Goal: Find specific page/section: Find specific page/section

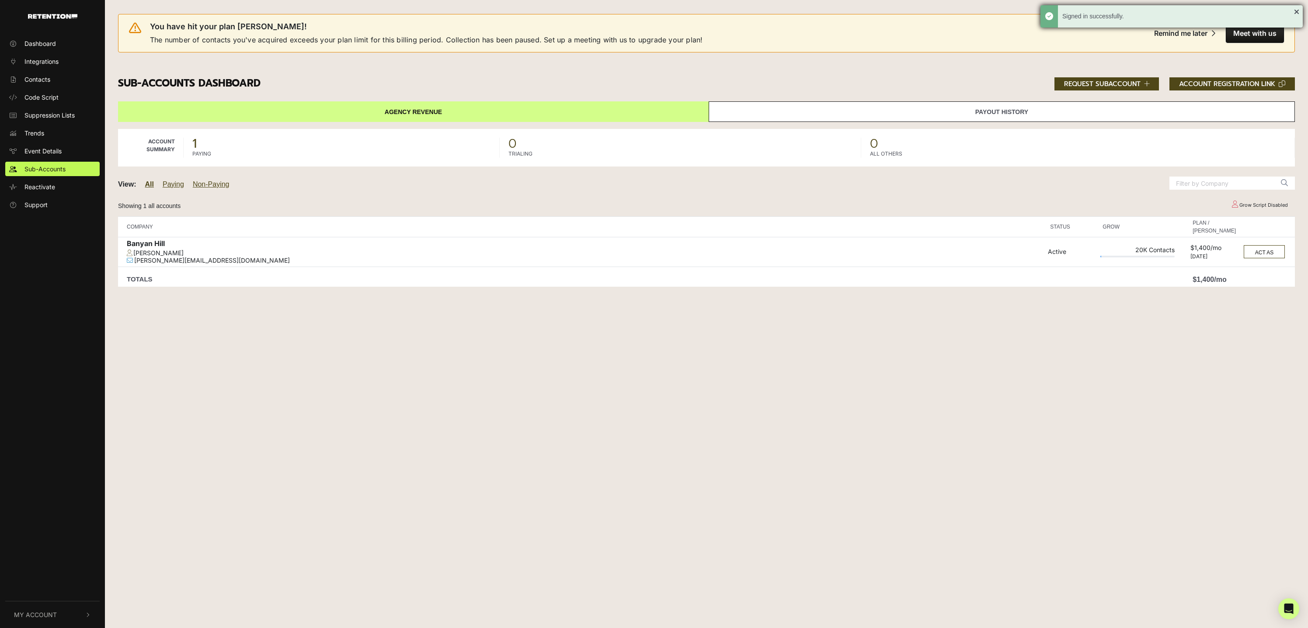
drag, startPoint x: 1295, startPoint y: 10, endPoint x: 1291, endPoint y: 16, distance: 6.9
click at [1295, 10] on div "Signed in successfully." at bounding box center [1172, 16] width 262 height 22
click at [196, 147] on strong "1" at bounding box center [194, 143] width 4 height 19
click at [1022, 107] on link "Payout History" at bounding box center [1002, 111] width 586 height 21
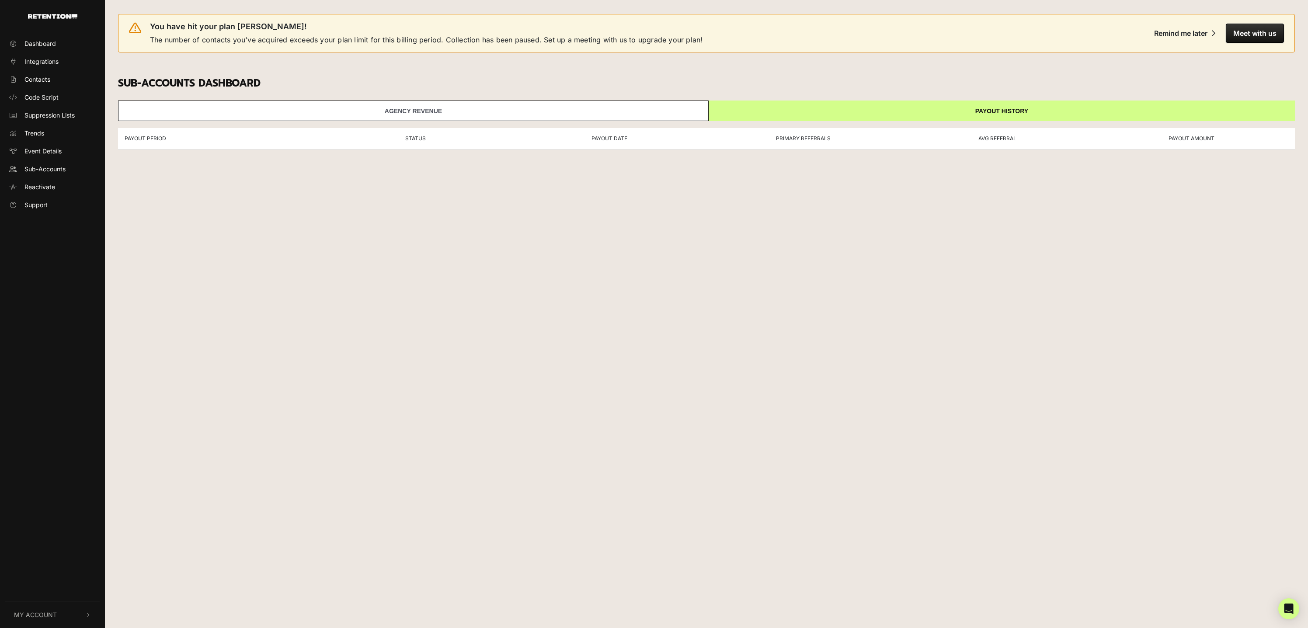
click at [559, 112] on link "Agency Revenue" at bounding box center [413, 111] width 591 height 21
